Goal: Information Seeking & Learning: Check status

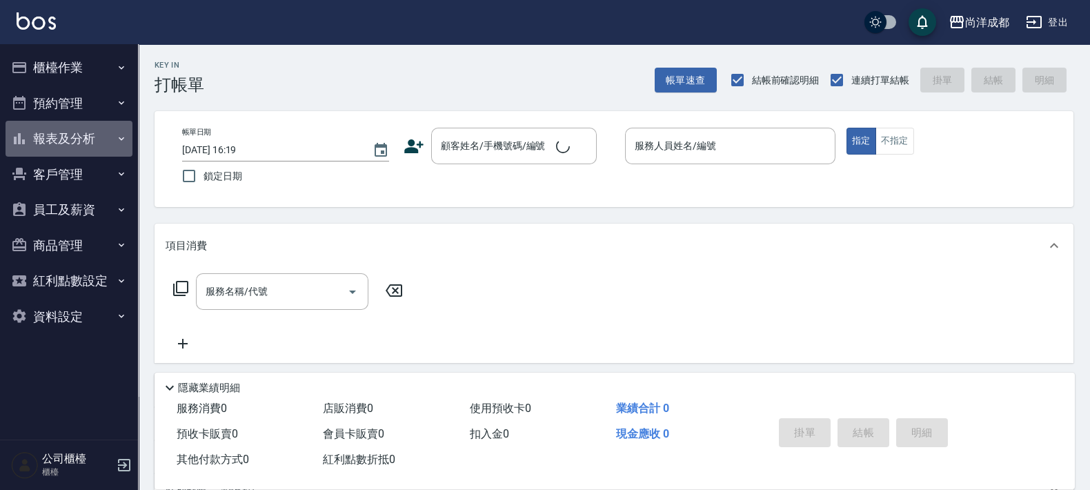
drag, startPoint x: 91, startPoint y: 140, endPoint x: 68, endPoint y: 173, distance: 40.0
click at [84, 140] on button "報表及分析" at bounding box center [69, 139] width 127 height 36
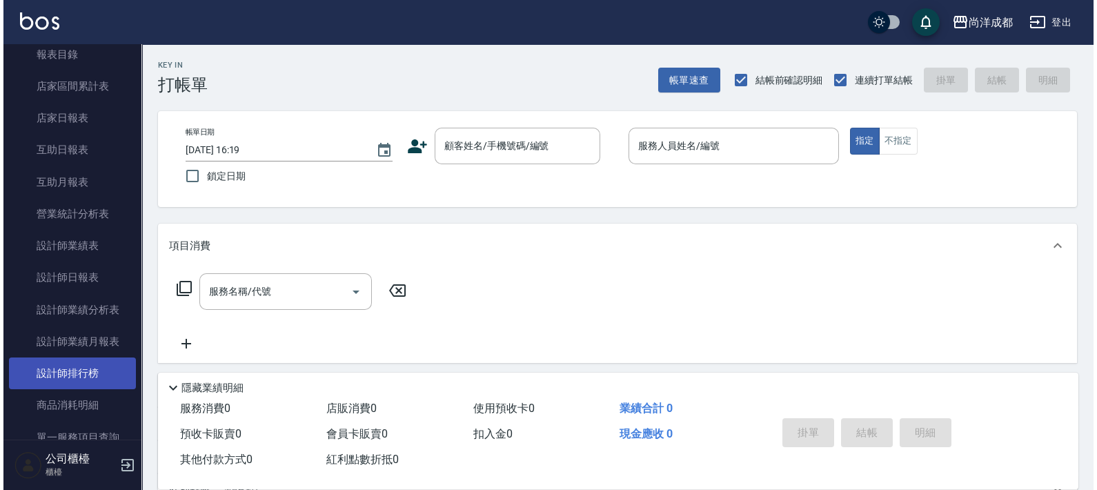
scroll to position [172, 0]
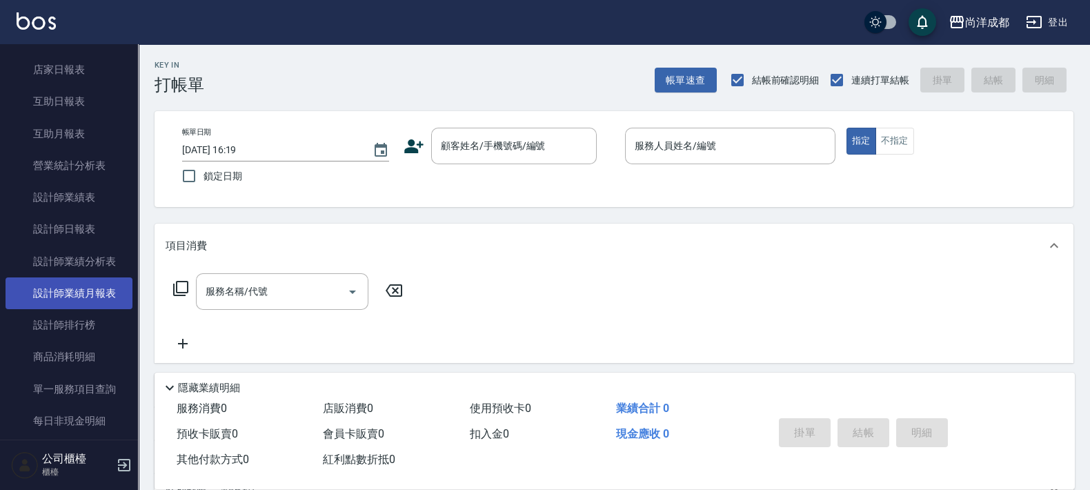
click at [79, 294] on link "設計師業績月報表" at bounding box center [69, 293] width 127 height 32
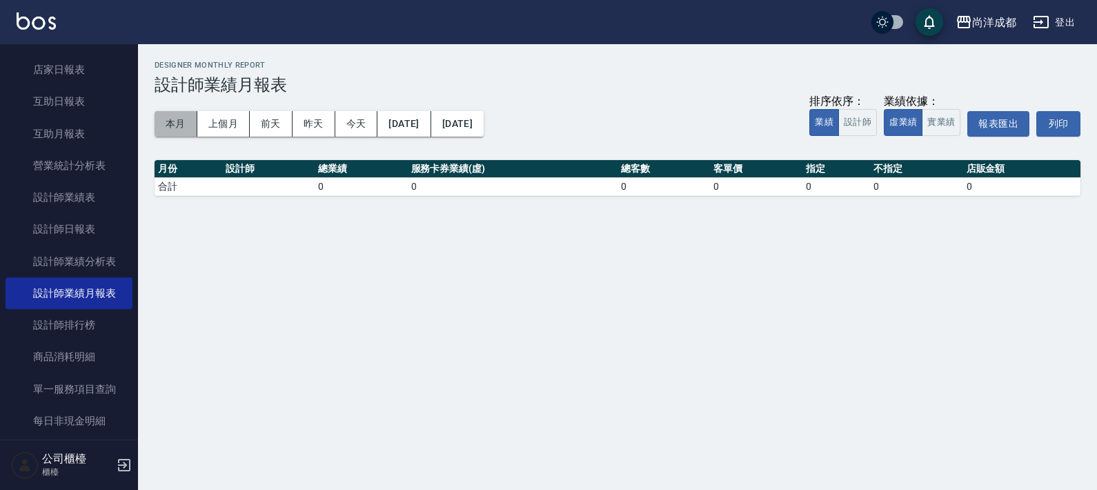
click at [182, 128] on button "本月" at bounding box center [176, 124] width 43 height 26
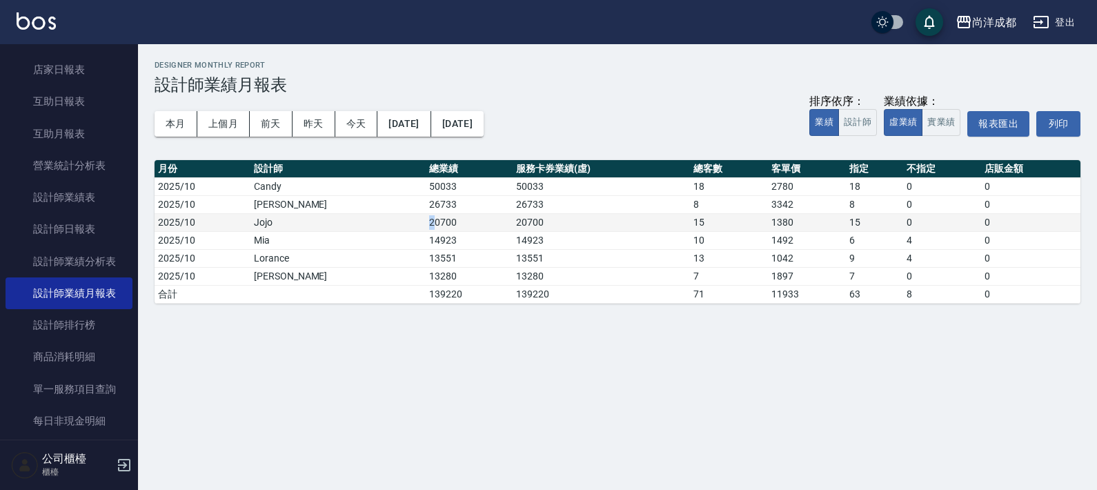
drag, startPoint x: 369, startPoint y: 219, endPoint x: 346, endPoint y: 223, distance: 23.0
click at [346, 223] on tr "2025/10 Jojo 20700 20700 15 1380 15 0 0" at bounding box center [618, 222] width 926 height 18
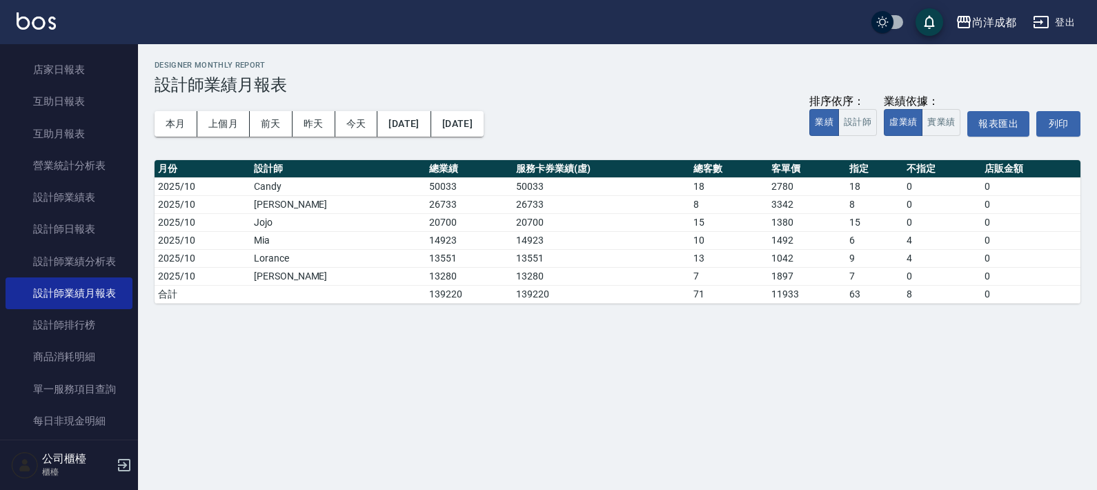
click at [411, 353] on div "尚洋成都 [DATE] - [DATE] 設計師業績月報表 列印時間： [DATE][PHONE_NUMBER]:19 Designer Monthly Re…" at bounding box center [548, 245] width 1097 height 490
drag, startPoint x: 395, startPoint y: 236, endPoint x: 343, endPoint y: 240, distance: 52.6
click at [343, 240] on tr "2025/10 Mia 14923 14923 10 1492 6 4 0" at bounding box center [618, 240] width 926 height 18
click at [412, 355] on div "尚洋成都 [DATE] - [DATE] 設計師業績月報表 列印時間： [DATE][PHONE_NUMBER]:19 Designer Monthly Re…" at bounding box center [548, 245] width 1097 height 490
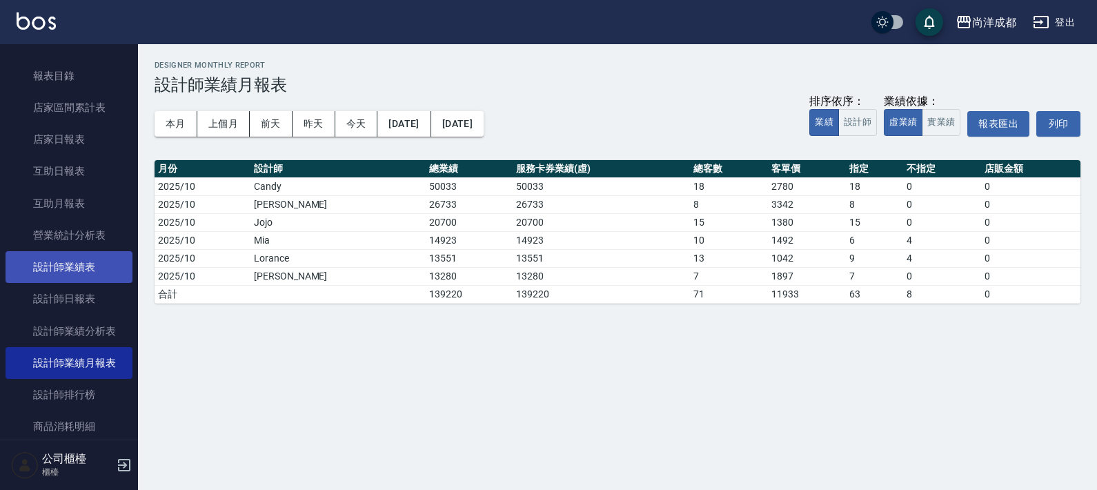
scroll to position [86, 0]
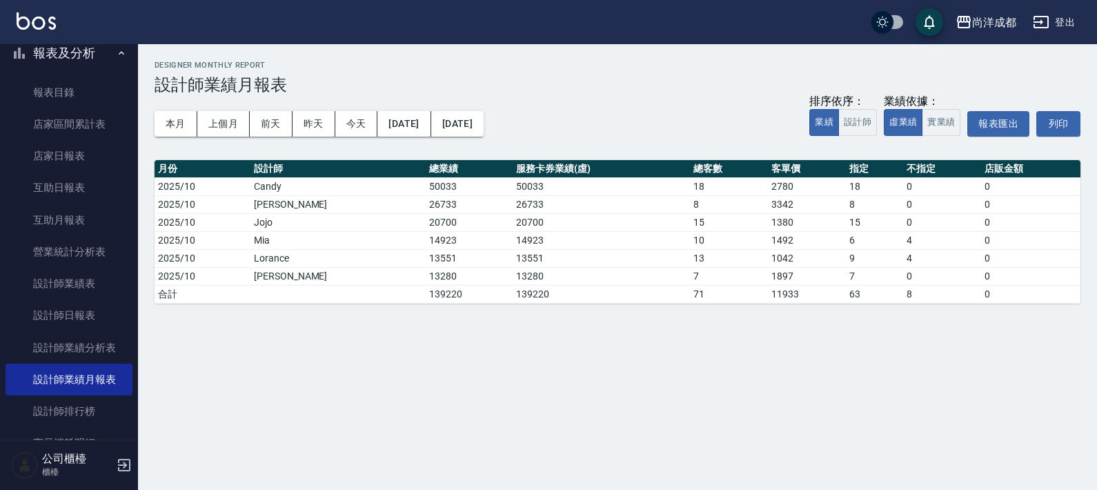
click at [57, 54] on button "報表及分析" at bounding box center [69, 53] width 127 height 36
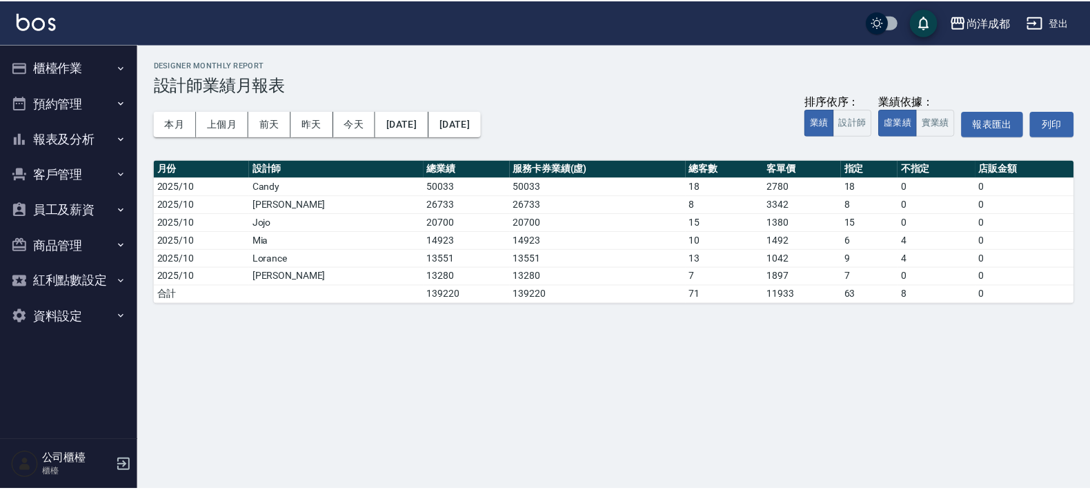
scroll to position [0, 0]
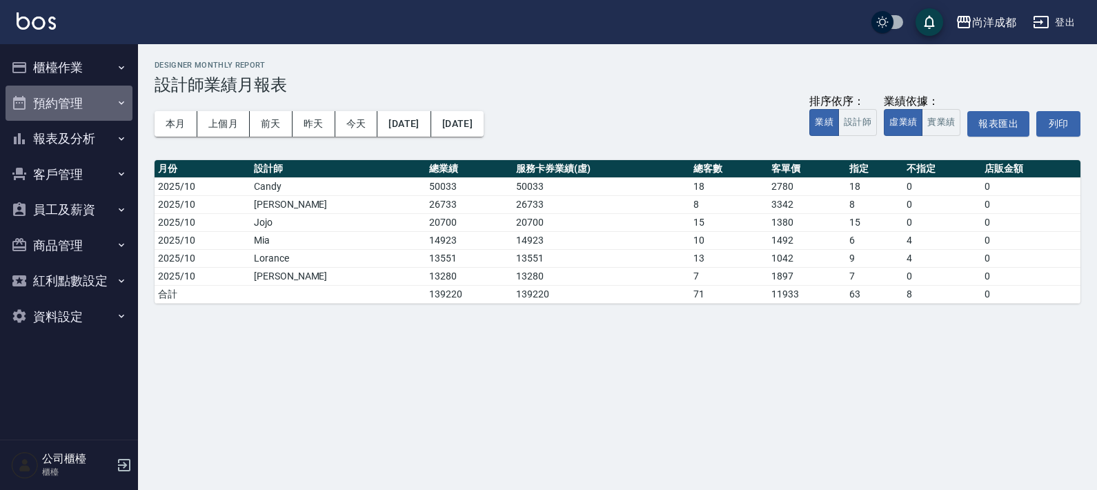
click at [70, 114] on button "預約管理" at bounding box center [69, 104] width 127 height 36
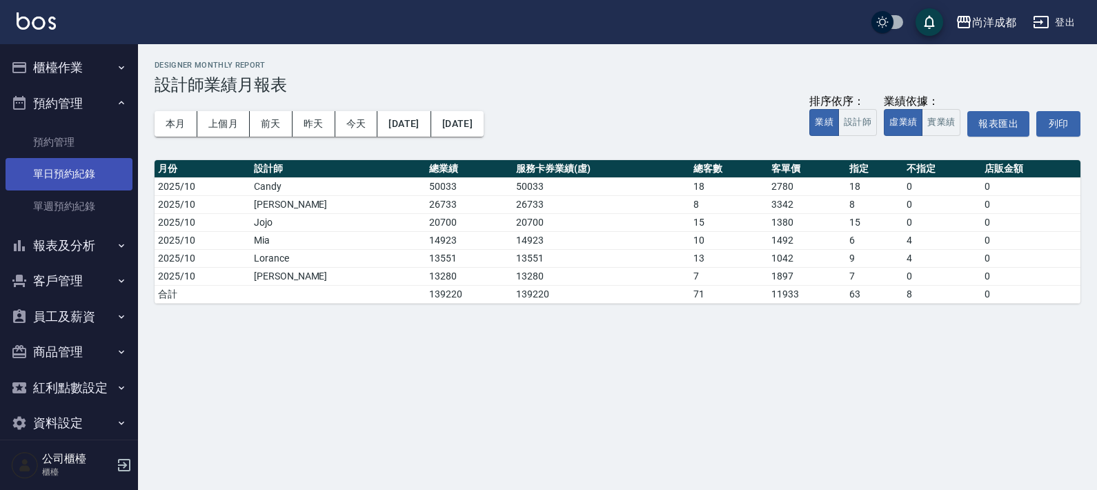
click at [81, 174] on link "單日預約紀錄" at bounding box center [69, 174] width 127 height 32
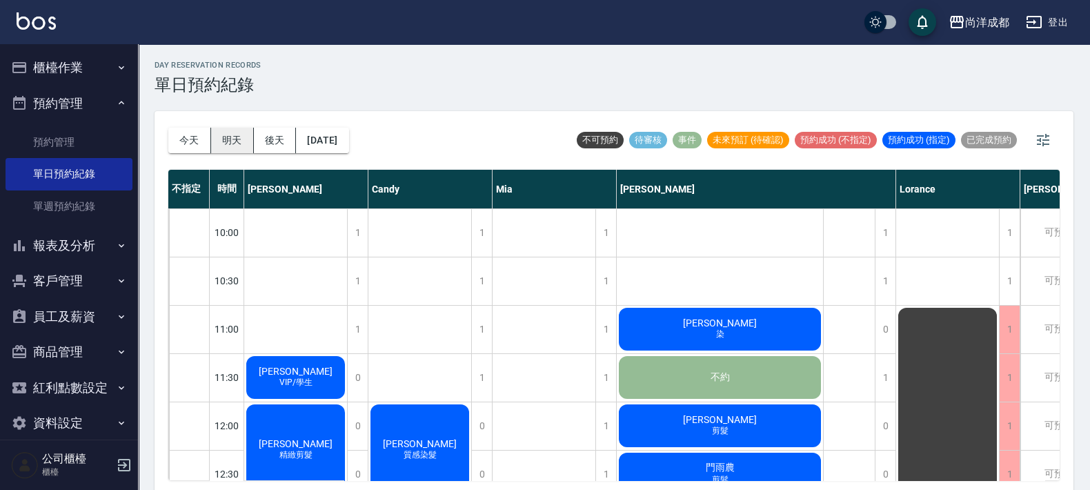
click at [238, 143] on button "明天" at bounding box center [232, 141] width 43 height 26
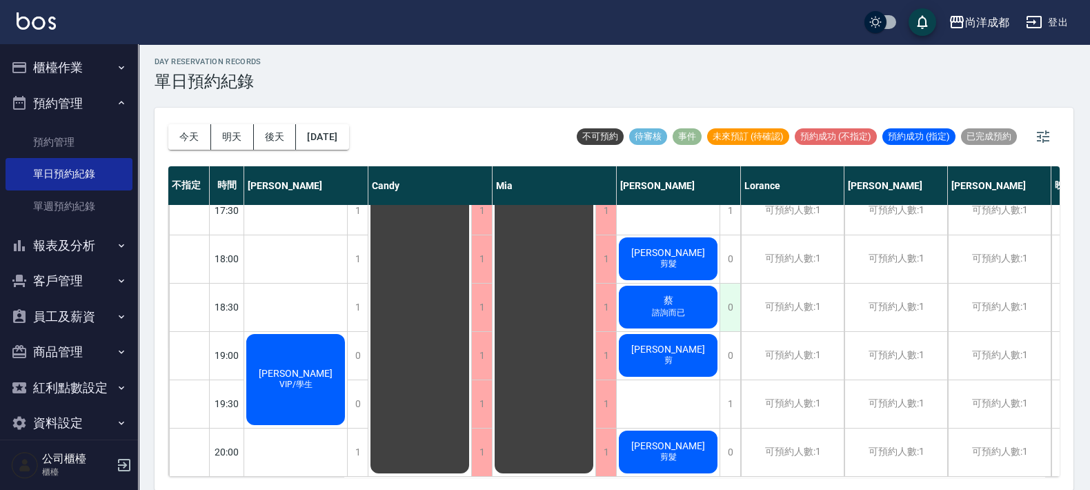
scroll to position [3, 0]
click at [204, 147] on button "今天" at bounding box center [189, 137] width 43 height 26
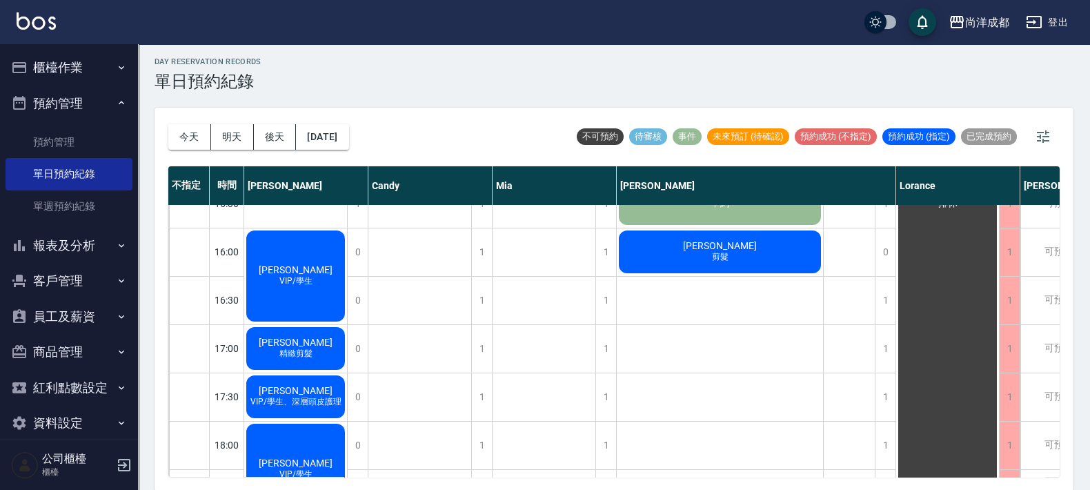
scroll to position [583, 0]
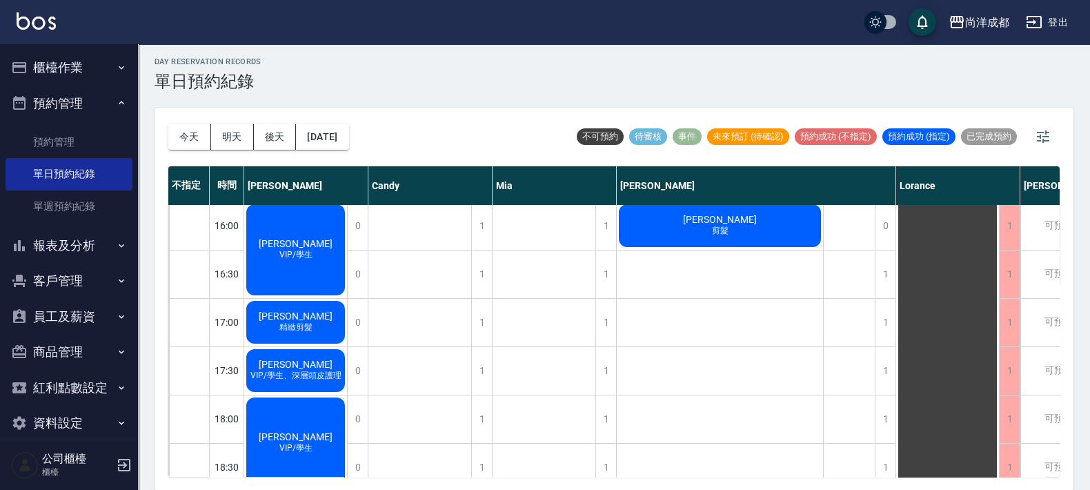
click at [48, 94] on button "預約管理" at bounding box center [69, 104] width 127 height 36
